Goal: Transaction & Acquisition: Obtain resource

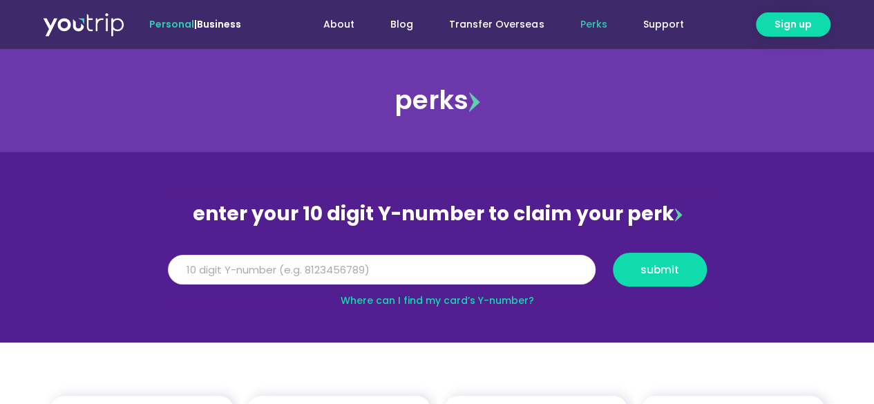
click at [403, 271] on input "Y Number" at bounding box center [382, 270] width 428 height 30
click at [414, 257] on input "Y Number" at bounding box center [382, 270] width 428 height 30
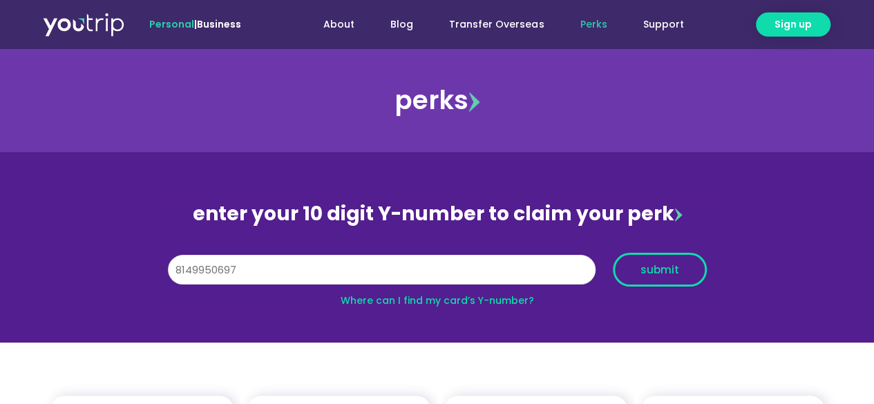
type input "8149950697"
click at [696, 271] on button "submit" at bounding box center [660, 270] width 94 height 34
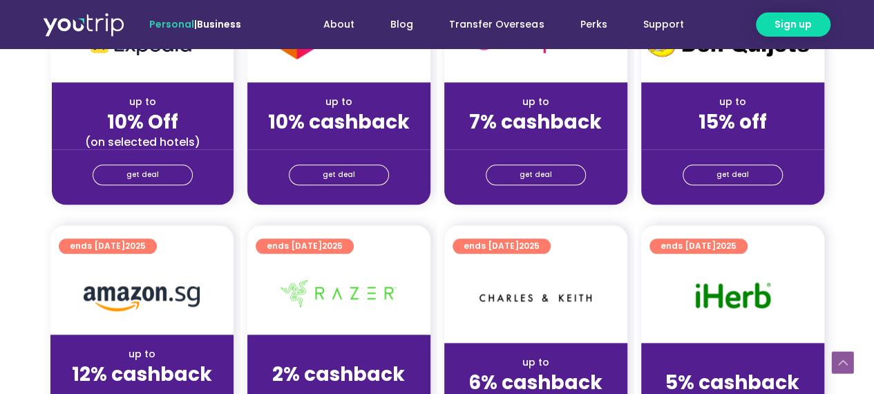
scroll to position [760, 0]
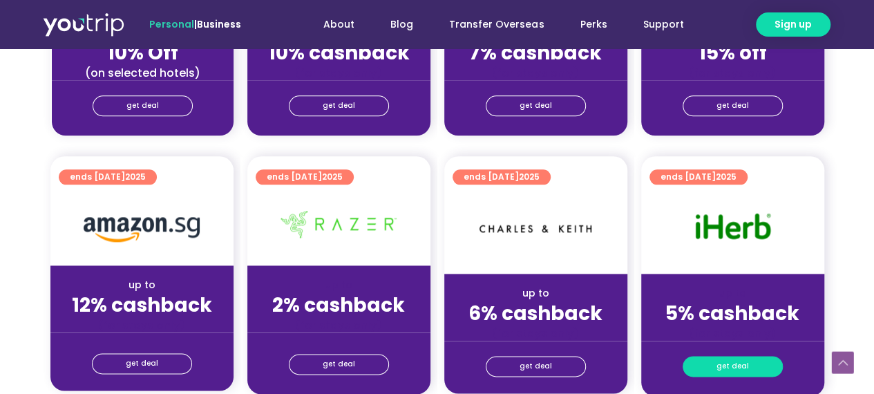
click at [719, 363] on span "get deal" at bounding box center [732, 365] width 32 height 19
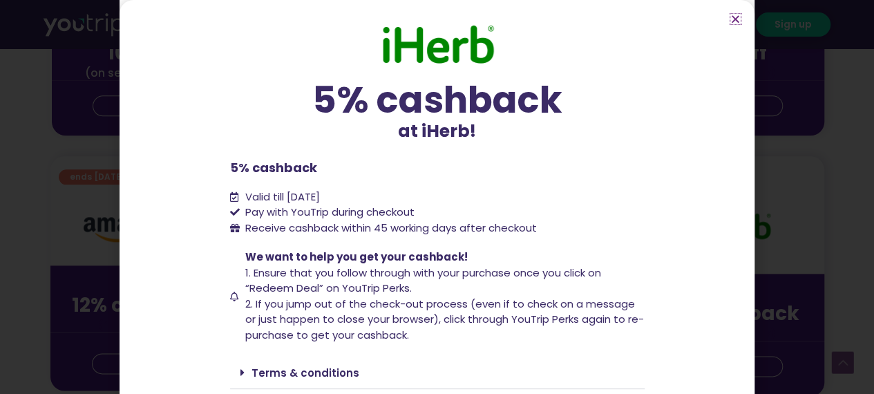
scroll to position [43, 0]
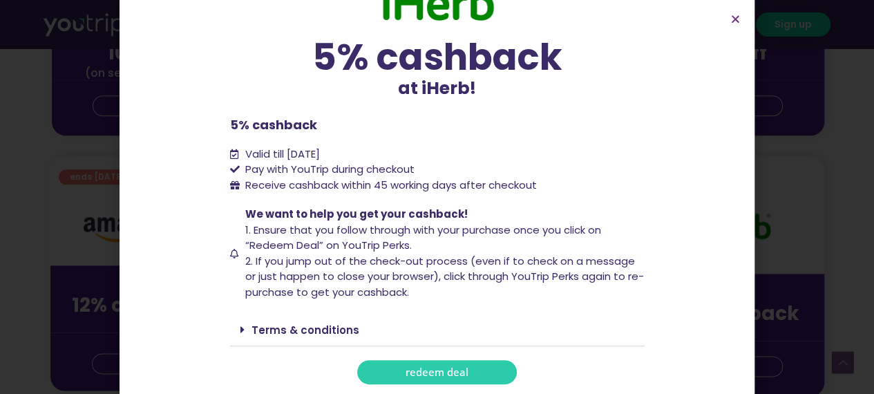
click at [456, 367] on span "redeem deal" at bounding box center [436, 372] width 63 height 10
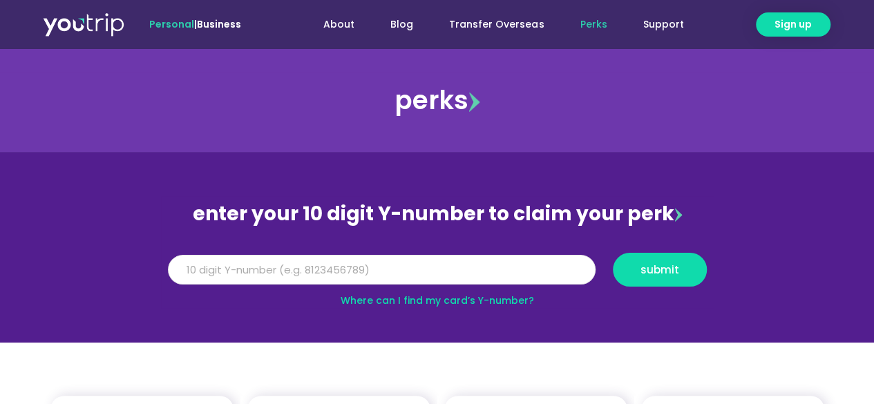
click at [383, 265] on input "Y Number" at bounding box center [382, 270] width 428 height 30
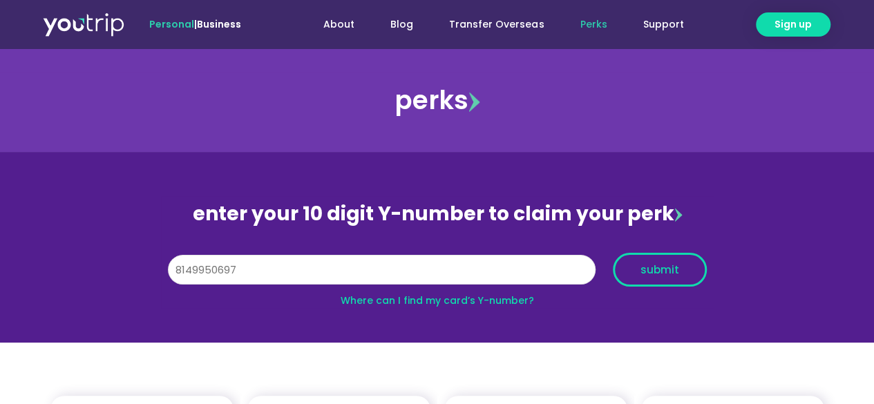
type input "8149950697"
click at [648, 265] on span "submit" at bounding box center [659, 270] width 39 height 10
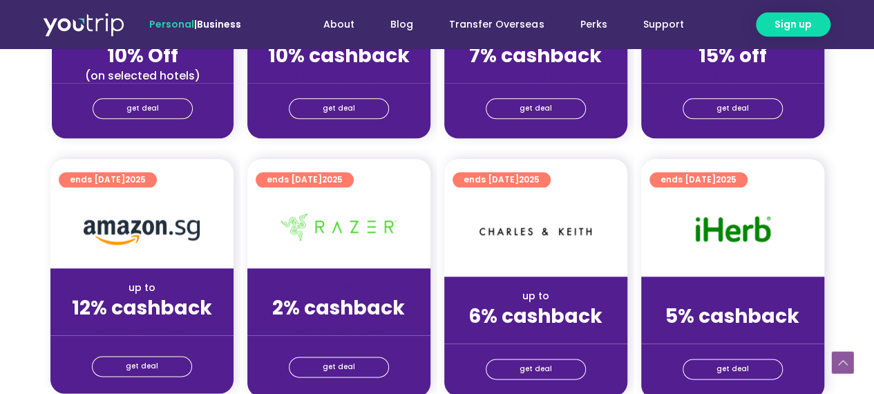
scroll to position [760, 0]
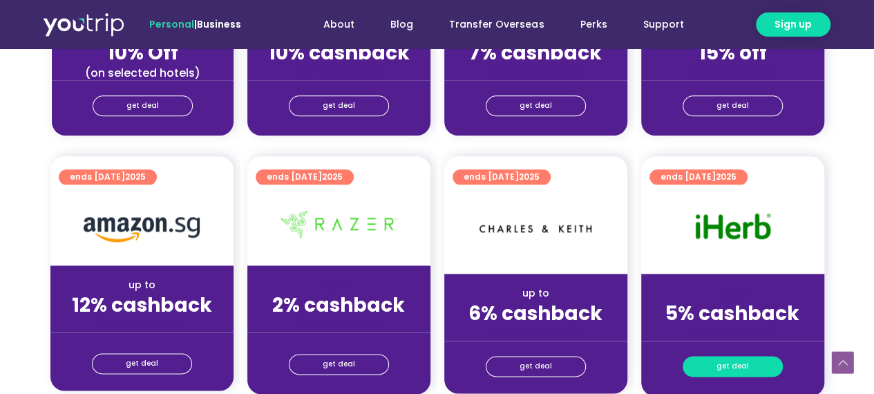
click at [710, 364] on link "get deal" at bounding box center [732, 366] width 100 height 21
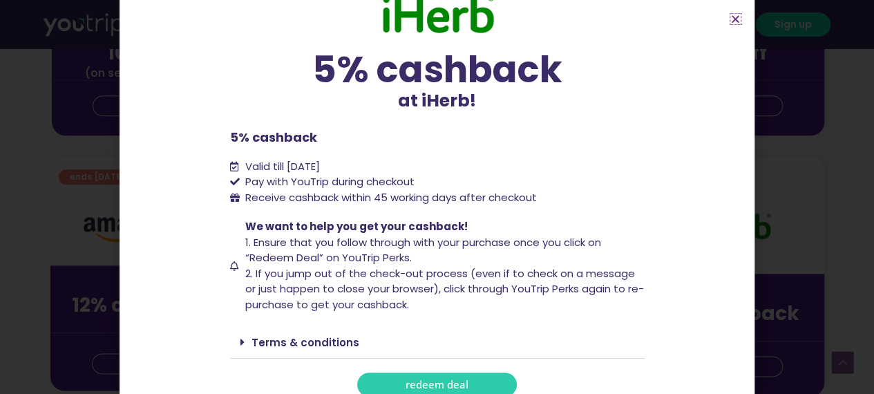
scroll to position [43, 0]
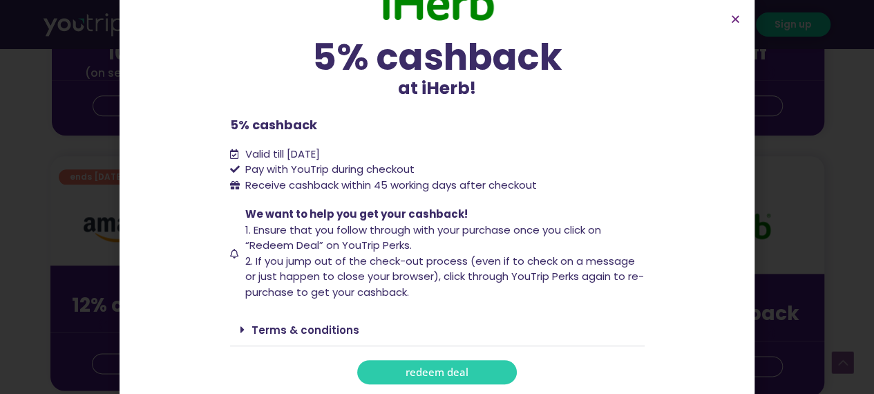
click at [412, 376] on span "redeem deal" at bounding box center [436, 372] width 63 height 10
